Goal: Task Accomplishment & Management: Complete application form

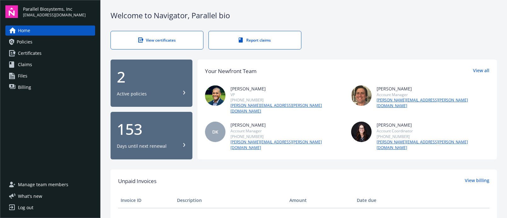
click at [33, 40] on link "Policies" at bounding box center [50, 42] width 90 height 10
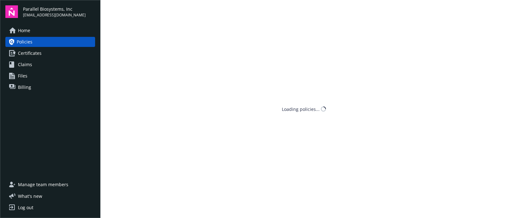
click at [34, 53] on span "Certificates" at bounding box center [30, 53] width 24 height 10
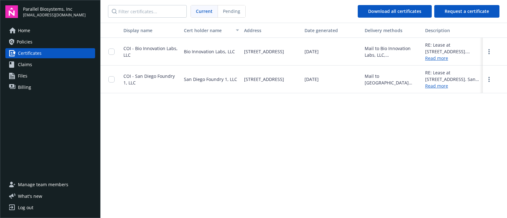
click at [31, 67] on span "Claims" at bounding box center [25, 65] width 14 height 10
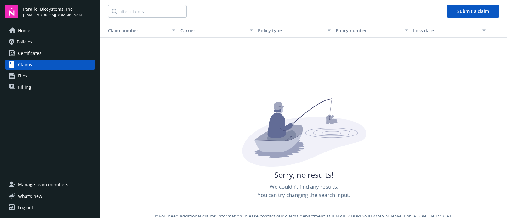
click at [30, 43] on span "Policies" at bounding box center [25, 42] width 16 height 10
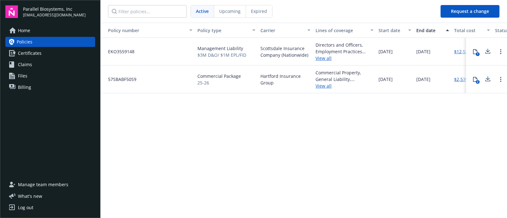
click at [451, 11] on button "Request a change" at bounding box center [470, 11] width 59 height 13
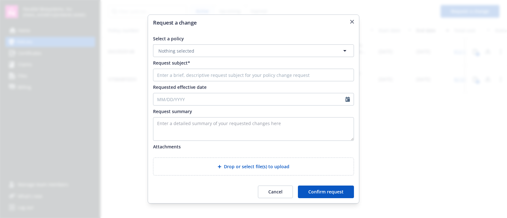
click at [241, 50] on button "Nothing selected" at bounding box center [253, 50] width 201 height 13
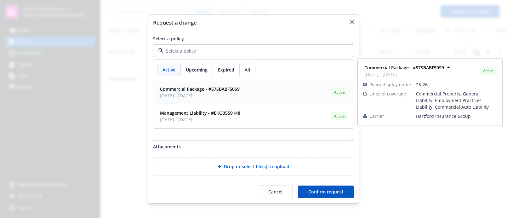
click at [177, 87] on strong "Commercial Package - #57SBABF50S9" at bounding box center [200, 89] width 80 height 6
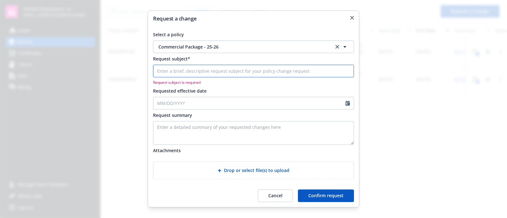
click at [188, 69] on input "Request subject*" at bounding box center [253, 71] width 201 height 13
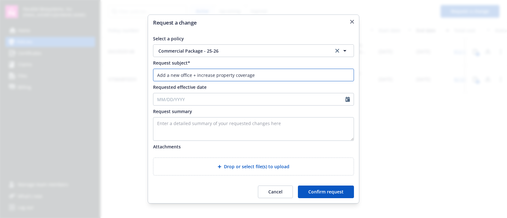
type input "Add a new office + increase property coverage"
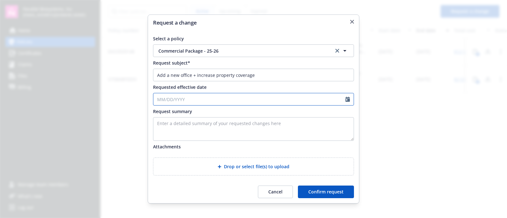
select select "8"
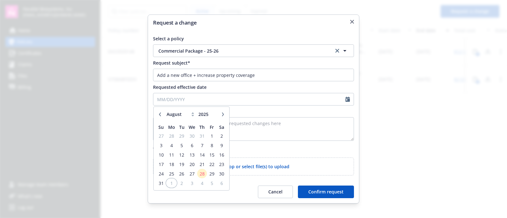
click at [168, 182] on span "1" at bounding box center [171, 183] width 9 height 8
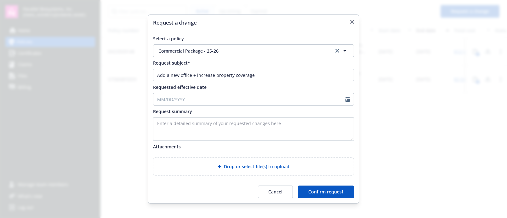
type input "[DATE]"
click at [169, 125] on textarea "Enter a detailed summary of your requested changes here" at bounding box center [253, 129] width 201 height 24
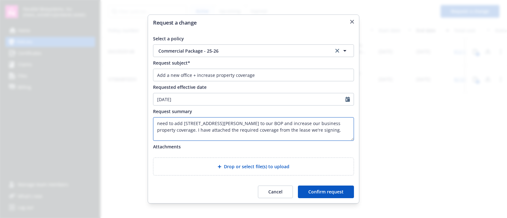
type textarea "need to add [STREET_ADDRESS][PERSON_NAME] to our BOP and increase our business …"
click at [228, 166] on span "Drop or select file(s) to upload" at bounding box center [257, 166] width 66 height 7
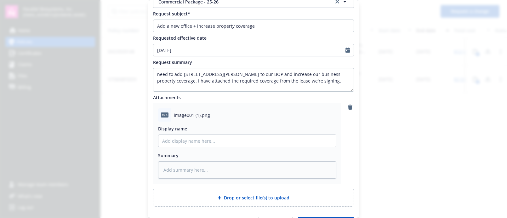
scroll to position [51, 0]
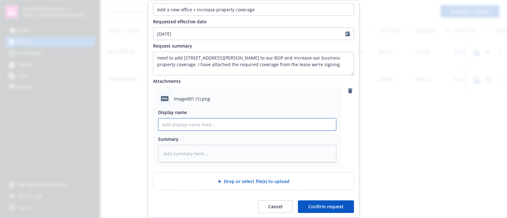
click at [188, 126] on input "Display name" at bounding box center [247, 124] width 178 height 12
type textarea "x"
type input "2"
type textarea "x"
type input "21"
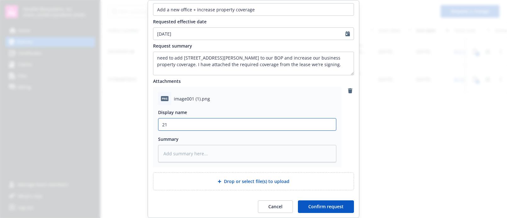
type textarea "x"
type input "2"
type textarea "x"
type input "1"
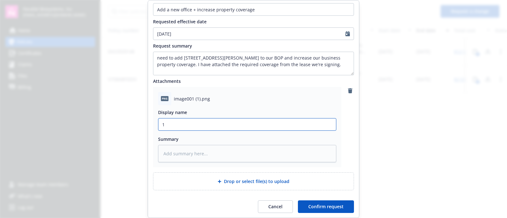
type textarea "x"
type input "15"
type textarea "x"
type input "150"
type textarea "x"
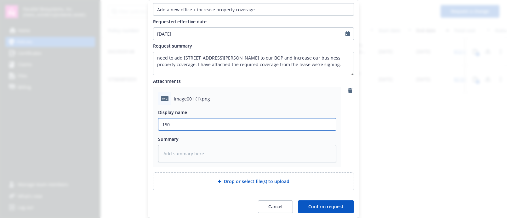
type input "150"
type textarea "x"
type input "150 H"
type textarea "x"
type input "150 Ho"
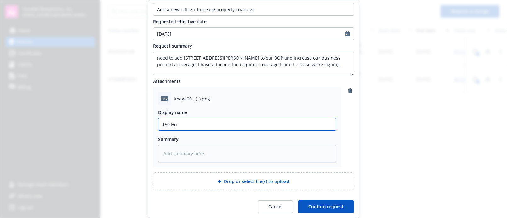
type textarea "x"
type input "150 Hoo"
type textarea "x"
type input "150 Hoop"
type textarea "x"
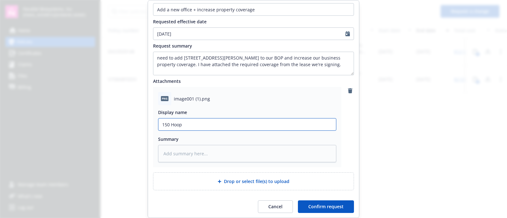
type input "150 Hoope"
type textarea "x"
type input "150 [PERSON_NAME]"
type textarea "x"
type input "150 [PERSON_NAME]"
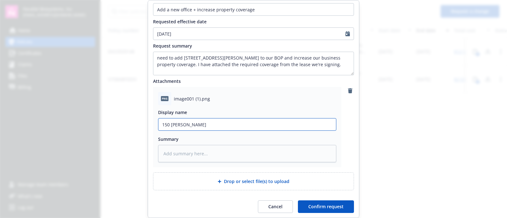
type textarea "x"
type input "150 [PERSON_NAME] S"
type textarea "x"
type input "[STREET_ADDRESS][PERSON_NAME]"
type textarea "x"
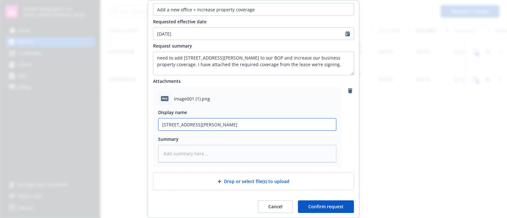
type input "[STREET_ADDRESS][PERSON_NAME]"
type textarea "x"
type input "[STREET_ADDRESS][PERSON_NAME]"
type textarea "x"
type input "[STREET_ADDRESS][PERSON_NAME]"
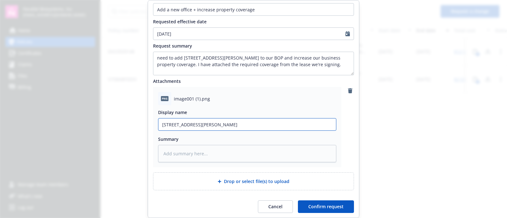
type textarea "x"
type input "[STREET_ADDRESS][PERSON_NAME] Inc"
type textarea "x"
type input "[STREET_ADDRESS][PERSON_NAME] Incu"
type textarea "x"
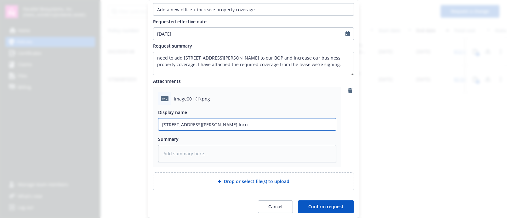
type input "[STREET_ADDRESS][PERSON_NAME] Incur"
type textarea "x"
type input "[STREET_ADDRESS][PERSON_NAME] Incura"
type textarea "x"
type input "[STREET_ADDRESS][PERSON_NAME] Incuran"
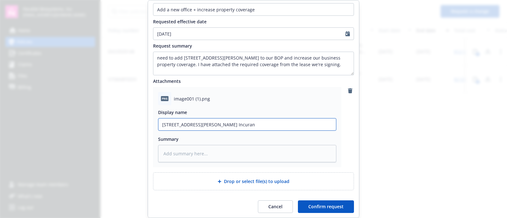
type textarea "x"
type input "[STREET_ADDRESS][PERSON_NAME] Incuranc"
type textarea "x"
type input "[STREET_ADDRESS][PERSON_NAME] Incurance"
type textarea "x"
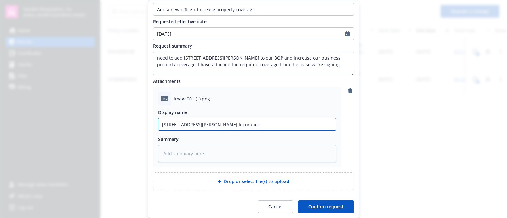
type input "[STREET_ADDRESS][PERSON_NAME] Incurance"
type textarea "x"
type input "[STREET_ADDRESS][PERSON_NAME] Incurance r"
type textarea "x"
type input "[STREET_ADDRESS][PERSON_NAME] Incurance re"
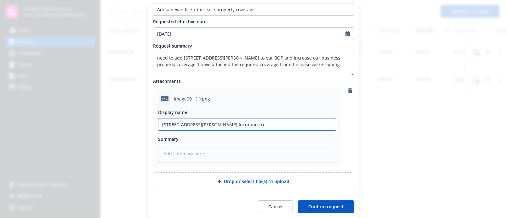
type textarea "x"
type input "[STREET_ADDRESS][PERSON_NAME] Incurance req"
type textarea "x"
type input "150 [PERSON_NAME] St Incurance requ"
type textarea "x"
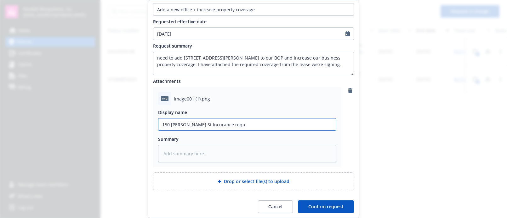
type input "[STREET_ADDRESS][PERSON_NAME] Incurance requi"
type textarea "x"
type input "[STREET_ADDRESS][PERSON_NAME] Incurance requir"
type textarea "x"
type input "[STREET_ADDRESS][PERSON_NAME] Incurance require"
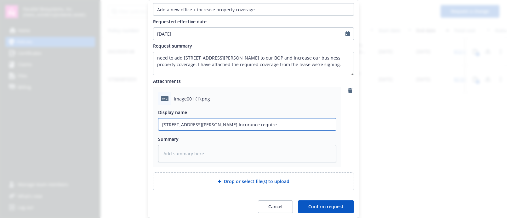
type textarea "x"
type input "[STREET_ADDRESS][PERSON_NAME] Incurance requirem"
type textarea "x"
type input "[STREET_ADDRESS][PERSON_NAME] Incurance requireme"
type textarea "x"
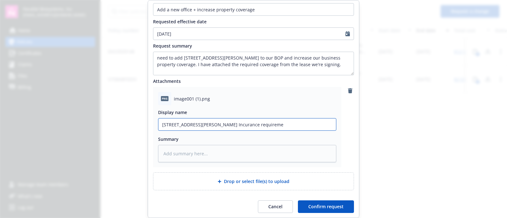
type input "[STREET_ADDRESS][PERSON_NAME] Incurance requiremen"
type textarea "x"
type input "[STREET_ADDRESS][PERSON_NAME]"
type textarea "x"
type input "[STREET_ADDRESS][PERSON_NAME] Incurance requirements"
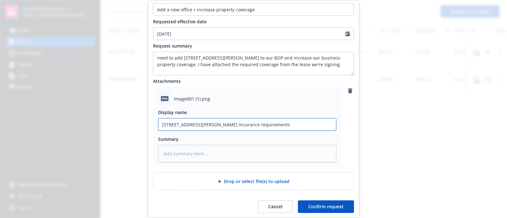
click at [200, 125] on input "[STREET_ADDRESS][PERSON_NAME] Incurance requirements" at bounding box center [247, 124] width 178 height 12
type textarea "x"
type input "[STREET_ADDRESS][PERSON_NAME]"
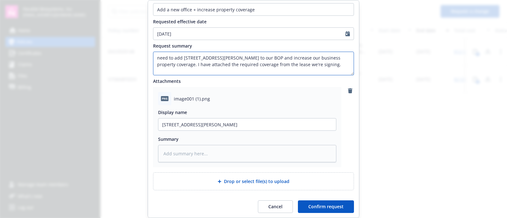
click at [240, 70] on textarea "need to add [STREET_ADDRESS][PERSON_NAME] to our BOP and increase our business …" at bounding box center [253, 64] width 201 height 24
type textarea "need to add [STREET_ADDRESS][PERSON_NAME] to our BOP and increase our business …"
type textarea "x"
type textarea "need to add [STREET_ADDRESS][PERSON_NAME] to our BOP and increase our business …"
type textarea "x"
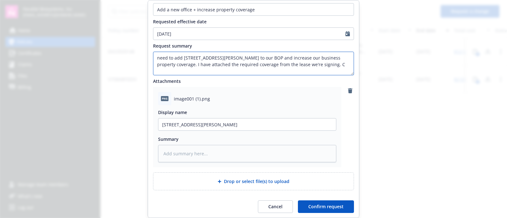
type textarea "need to add [STREET_ADDRESS][PERSON_NAME] to our BOP and increase our business …"
type textarea "x"
type textarea "need to add [STREET_ADDRESS][PERSON_NAME] to our BOP and increase our business …"
type textarea "x"
type textarea "need to add [STREET_ADDRESS][PERSON_NAME] to our BOP and increase our business …"
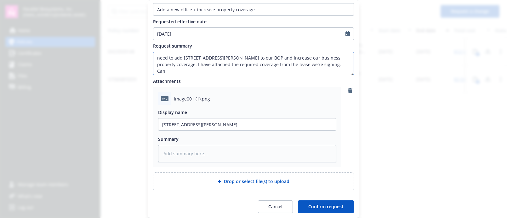
type textarea "x"
type textarea "need to add [STREET_ADDRESS][PERSON_NAME] to our BOP and increase our business …"
type textarea "x"
type textarea "need to add [STREET_ADDRESS][PERSON_NAME] to our BOP and increase our business …"
type textarea "x"
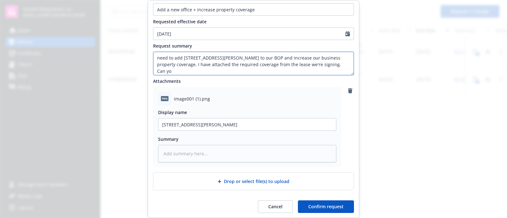
type textarea "need to add [STREET_ADDRESS][PERSON_NAME] to our BOP and increase our business …"
type textarea "x"
type textarea "need to add [STREET_ADDRESS][PERSON_NAME] to our BOP and increase our business …"
type textarea "x"
type textarea "need to add [STREET_ADDRESS][PERSON_NAME] to our BOP and increase our business …"
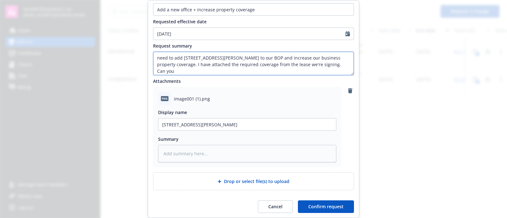
type textarea "x"
type textarea "need to add [STREET_ADDRESS][PERSON_NAME] to our BOP and increase our business …"
type textarea "x"
type textarea "need to add [STREET_ADDRESS][PERSON_NAME] to our BOP and increase our business …"
type textarea "x"
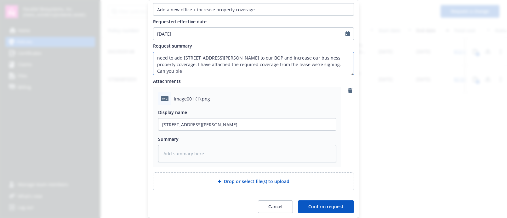
type textarea "need to add [STREET_ADDRESS][PERSON_NAME] to our BOP and increase our business …"
type textarea "x"
type textarea "need to add [STREET_ADDRESS][PERSON_NAME] to our BOP and increase our business …"
type textarea "x"
type textarea "need to add [STREET_ADDRESS][PERSON_NAME] to our BOP and increase our business …"
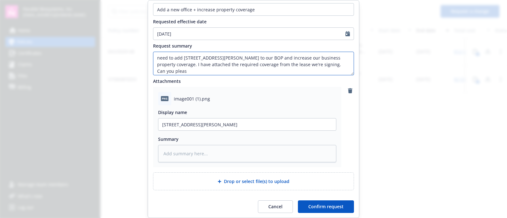
type textarea "x"
type textarea "need to add [STREET_ADDRESS][PERSON_NAME] to our BOP and increase our business …"
type textarea "x"
type textarea "need to add [STREET_ADDRESS][PERSON_NAME] to our BOP and increase our business …"
type textarea "x"
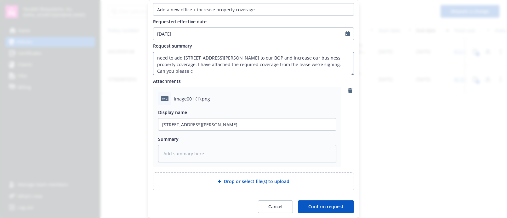
type textarea "need to add [STREET_ADDRESS][PERSON_NAME] to our BOP and increase our business …"
type textarea "x"
type textarea "need to add [STREET_ADDRESS][PERSON_NAME] to our BOP and increase our business …"
type textarea "x"
type textarea "need to add [STREET_ADDRESS][PERSON_NAME] to our BOP and increase our business …"
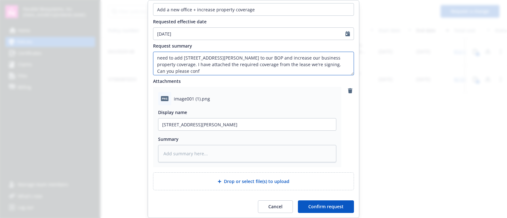
type textarea "x"
type textarea "need to add [STREET_ADDRESS][PERSON_NAME] to our BOP and increase our business …"
type textarea "x"
type textarea "need to add [STREET_ADDRESS][PERSON_NAME] to our BOP and increase our business …"
type textarea "x"
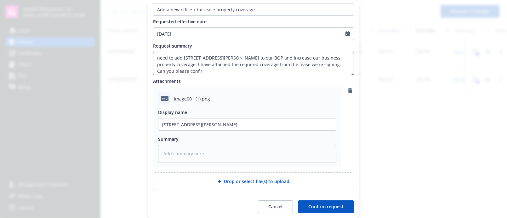
type textarea "need to add [STREET_ADDRESS][PERSON_NAME] to our BOP and increase our business …"
type textarea "x"
type textarea "need to add [STREET_ADDRESS][PERSON_NAME] to our BOP and increase our business …"
type textarea "x"
type textarea "need to add [STREET_ADDRESS][PERSON_NAME] to our BOP and increase our business …"
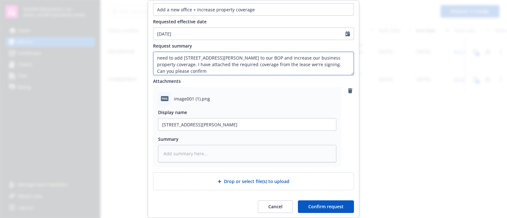
type textarea "x"
type textarea "need to add [STREET_ADDRESS][PERSON_NAME] to our BOP and increase our business …"
type textarea "x"
type textarea "need to add [STREET_ADDRESS][PERSON_NAME] to our BOP and increase our business …"
type textarea "x"
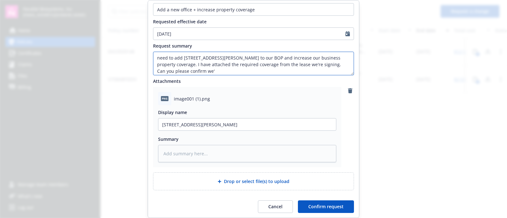
type textarea "need to add [STREET_ADDRESS][PERSON_NAME] to our BOP and increase our business …"
type textarea "x"
type textarea "need to add [STREET_ADDRESS][PERSON_NAME] to our BOP and increase our business …"
type textarea "x"
type textarea "need to add [STREET_ADDRESS][PERSON_NAME] to our BOP and increase our business …"
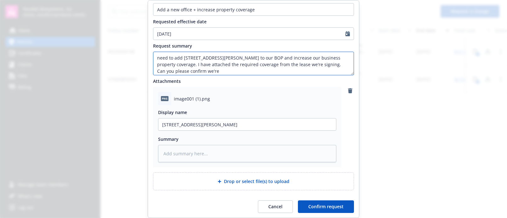
type textarea "x"
type textarea "need to add [STREET_ADDRESS][PERSON_NAME] to our BOP and increase our business …"
type textarea "x"
type textarea "need to add [STREET_ADDRESS][PERSON_NAME] to our BOP and increase our business …"
type textarea "x"
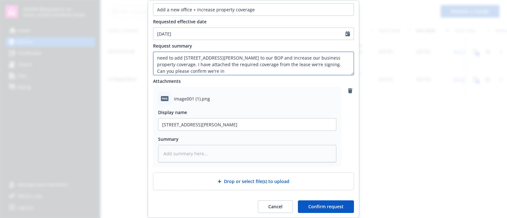
type textarea "need to add [STREET_ADDRESS][PERSON_NAME] to our BOP and increase our business …"
type textarea "x"
type textarea "need to add [STREET_ADDRESS][PERSON_NAME] to our BOP and increase our business …"
type textarea "x"
type textarea "need to add [STREET_ADDRESS][PERSON_NAME] to our BOP and increase our business …"
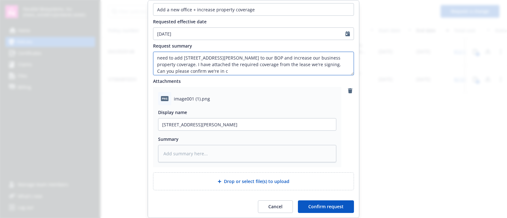
type textarea "x"
type textarea "need to add [STREET_ADDRESS][PERSON_NAME] to our BOP and increase our business …"
type textarea "x"
type textarea "need to add [STREET_ADDRESS][PERSON_NAME] to our BOP and increase our business …"
type textarea "x"
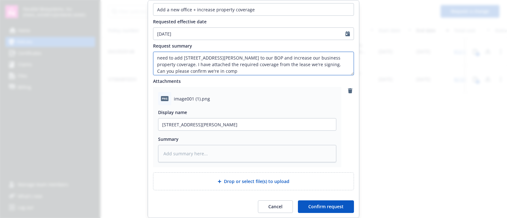
type textarea "need to add [STREET_ADDRESS][PERSON_NAME] to our BOP and increase our business …"
type textarea "x"
type textarea "need to add [STREET_ADDRESS][PERSON_NAME] to our BOP and increase our business …"
type textarea "x"
type textarea "need to add [STREET_ADDRESS][PERSON_NAME] to our BOP and increase our business …"
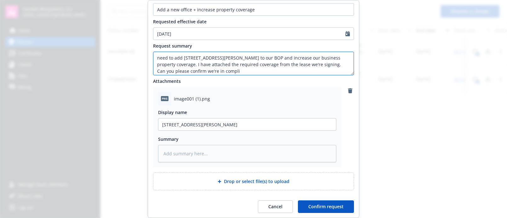
type textarea "x"
type textarea "need to add [STREET_ADDRESS][PERSON_NAME] to our BOP and increase our business …"
type textarea "x"
type textarea "need to add [STREET_ADDRESS][PERSON_NAME] to our BOP and increase our business …"
type textarea "x"
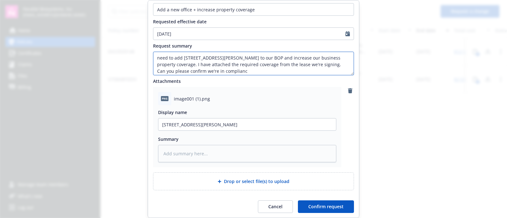
type textarea "need to add [STREET_ADDRESS][PERSON_NAME] to our BOP and increase our business …"
type textarea "x"
type textarea "need to add [STREET_ADDRESS][PERSON_NAME] to our BOP and increase our business …"
type textarea "x"
type textarea "need to add [STREET_ADDRESS][PERSON_NAME] to our BOP and increase our business …"
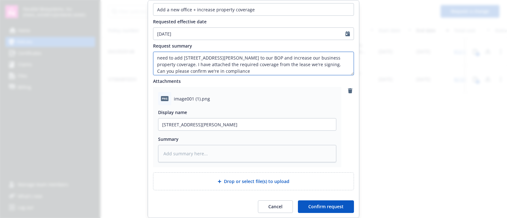
type textarea "x"
type textarea "need to add [STREET_ADDRESS][PERSON_NAME] to our BOP and increase our business …"
type textarea "x"
type textarea "need to add [STREET_ADDRESS][PERSON_NAME] to our BOP and increase our business …"
type textarea "x"
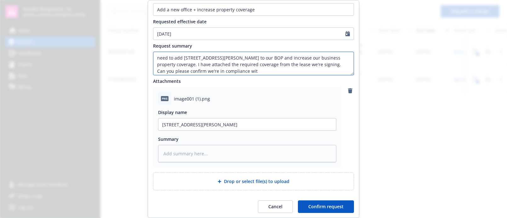
type textarea "need to add [STREET_ADDRESS][PERSON_NAME] to our BOP and increase our business …"
type textarea "x"
type textarea "need to add [STREET_ADDRESS][PERSON_NAME] to our BOP and increase our business …"
type textarea "x"
type textarea "need to add [STREET_ADDRESS][PERSON_NAME] to our BOP and increase our business …"
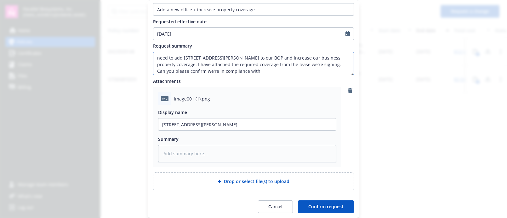
type textarea "x"
type textarea "need to add [STREET_ADDRESS][PERSON_NAME] to our BOP and increase our business …"
type textarea "x"
type textarea "need to add [STREET_ADDRESS][PERSON_NAME] to our BOP and increase our business …"
type textarea "x"
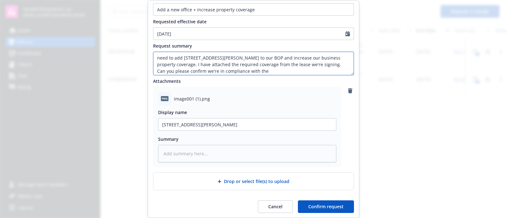
type textarea "need to add [STREET_ADDRESS][PERSON_NAME] to our BOP and increase our business …"
type textarea "x"
type textarea "need to add [STREET_ADDRESS][PERSON_NAME] to our BOP and increase our business …"
type textarea "x"
type textarea "need to add [STREET_ADDRESS][PERSON_NAME] to our BOP and increase our business …"
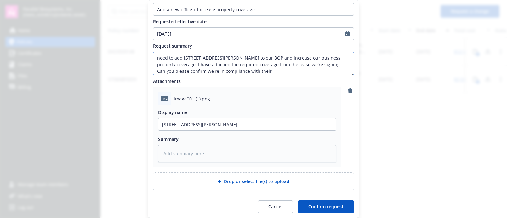
type textarea "x"
type textarea "need to add [STREET_ADDRESS][PERSON_NAME] to our BOP and increase our business …"
type textarea "x"
type textarea "need to add [STREET_ADDRESS][PERSON_NAME] to our BOP and increase our business …"
type textarea "x"
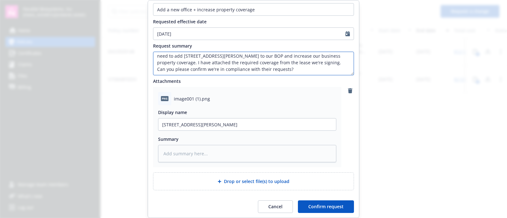
scroll to position [12, 0]
paste textarea "Please have the following entities named as additional insureds in the descript…"
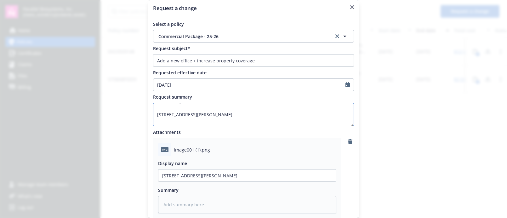
scroll to position [179, 0]
click at [179, 118] on textarea "need to add [STREET_ADDRESS][PERSON_NAME] to our BOP and increase our business …" at bounding box center [253, 115] width 201 height 24
click at [172, 112] on textarea "need to add [STREET_ADDRESS][PERSON_NAME] to our BOP and increase our business …" at bounding box center [253, 115] width 201 height 24
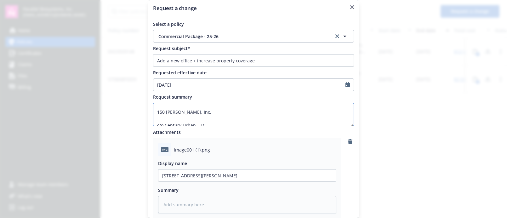
click at [169, 119] on textarea "need to add [STREET_ADDRESS][PERSON_NAME] to our BOP and increase our business …" at bounding box center [253, 115] width 201 height 24
click at [166, 117] on textarea "need to add [STREET_ADDRESS][PERSON_NAME] to our BOP and increase our business …" at bounding box center [253, 115] width 201 height 24
click at [164, 112] on textarea "need to add [STREET_ADDRESS][PERSON_NAME] to our BOP and increase our business …" at bounding box center [253, 115] width 201 height 24
click at [164, 113] on textarea "need to add [STREET_ADDRESS][PERSON_NAME] to our BOP and increase our business …" at bounding box center [253, 115] width 201 height 24
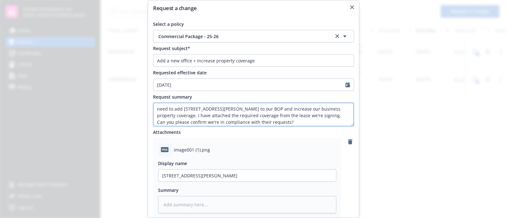
scroll to position [0, 0]
click at [242, 145] on div "png image001 (1).png" at bounding box center [247, 149] width 178 height 13
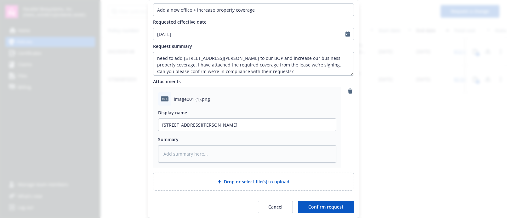
scroll to position [51, 0]
click at [318, 209] on button "Confirm request" at bounding box center [326, 206] width 56 height 13
